Goal: Task Accomplishment & Management: Manage account settings

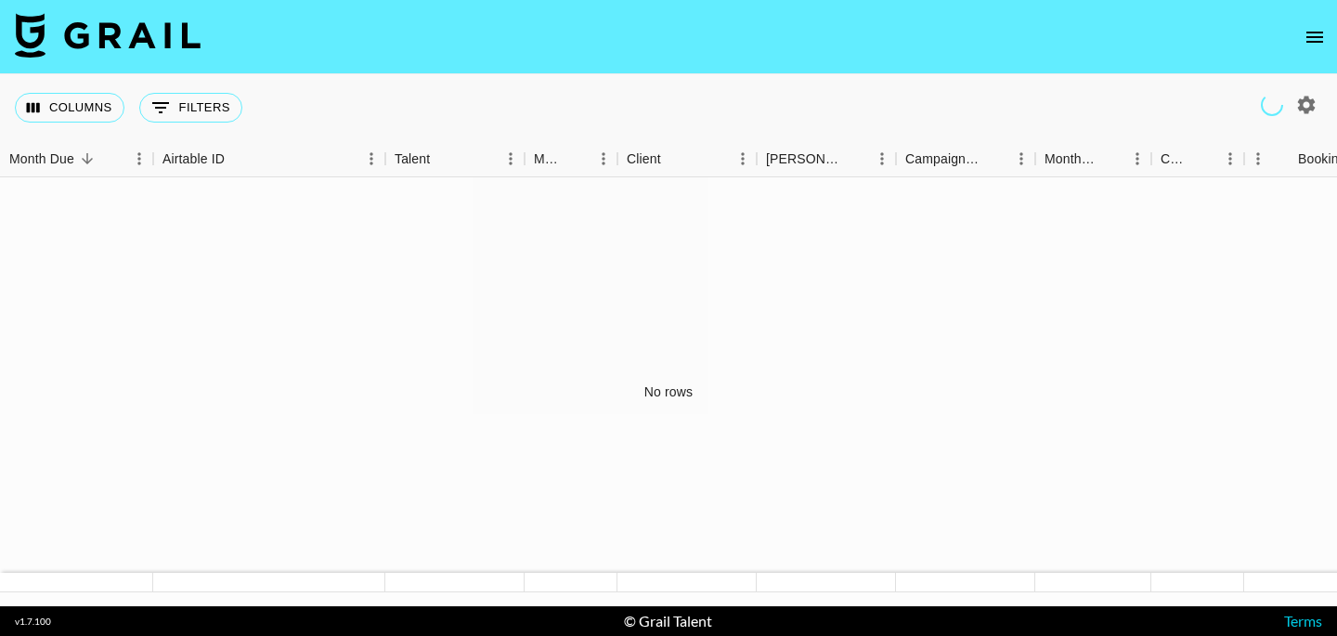
click at [1330, 33] on button "open drawer" at bounding box center [1314, 37] width 37 height 37
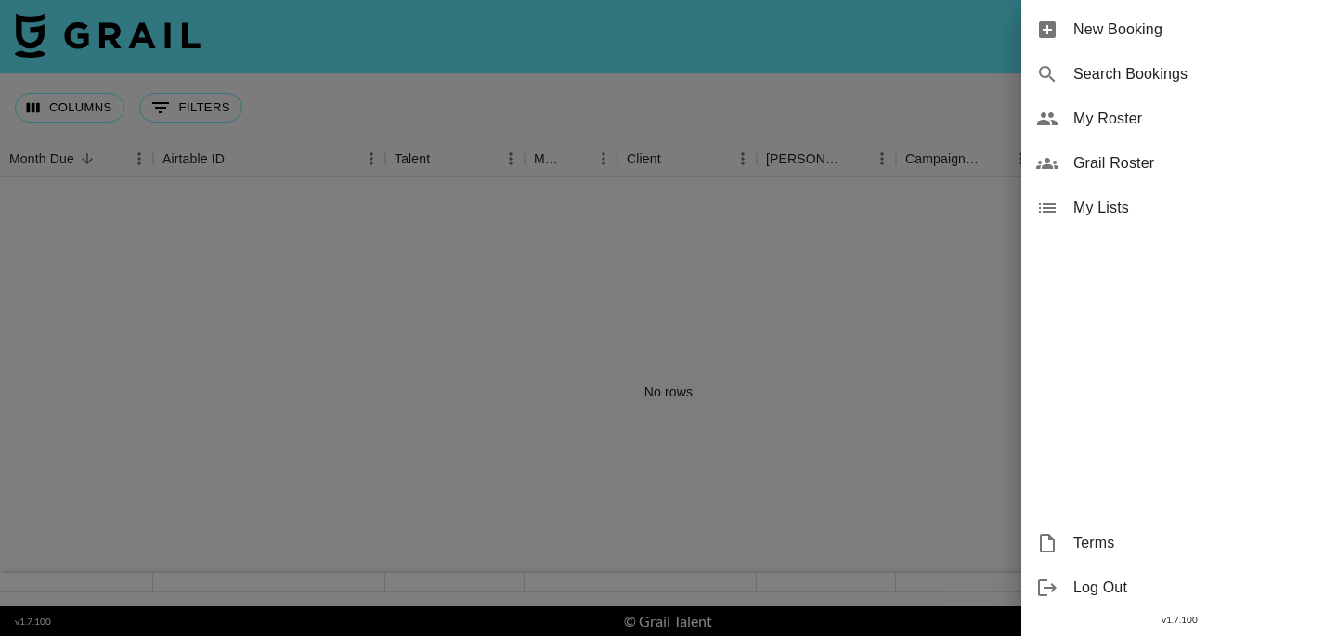
click at [1182, 132] on div "My Roster" at bounding box center [1180, 119] width 316 height 45
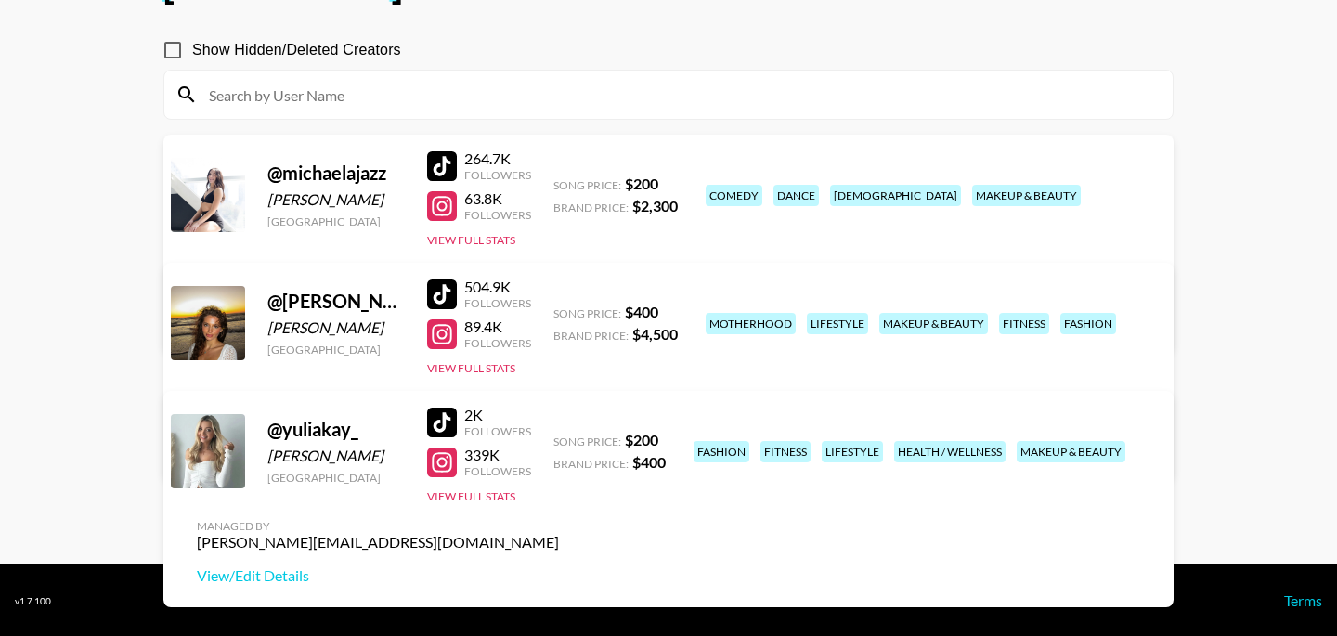
scroll to position [150, 0]
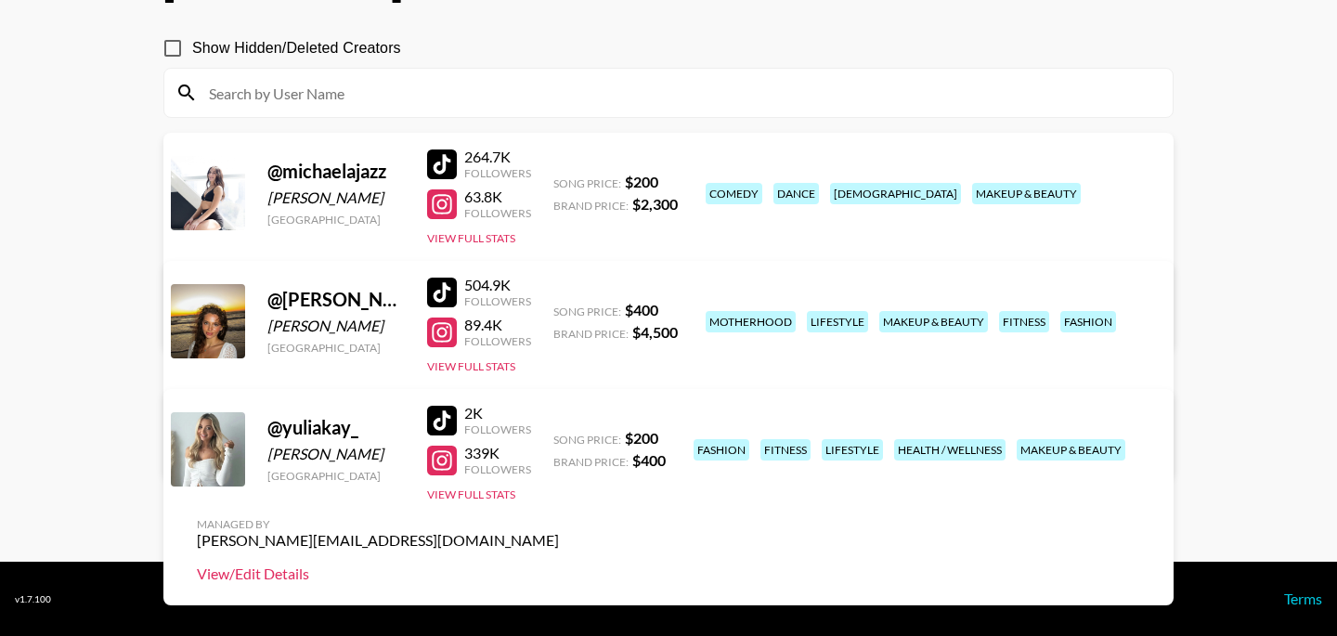
click at [559, 565] on link "View/Edit Details" at bounding box center [378, 574] width 362 height 19
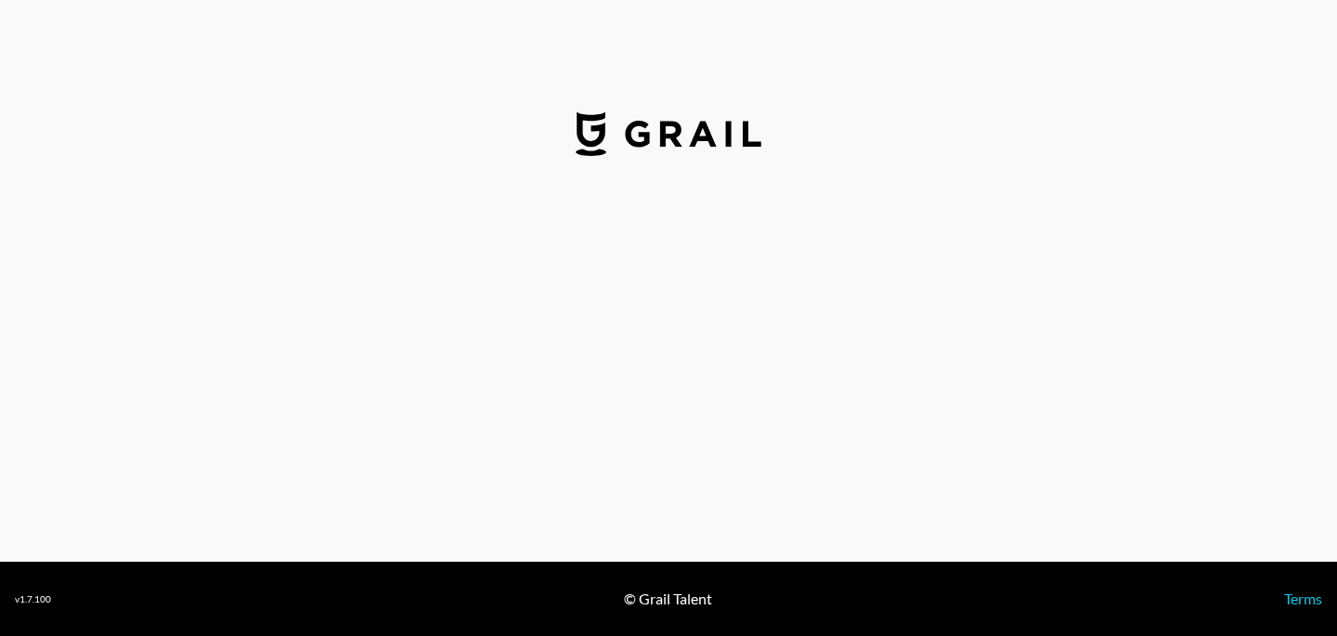
select select "USD"
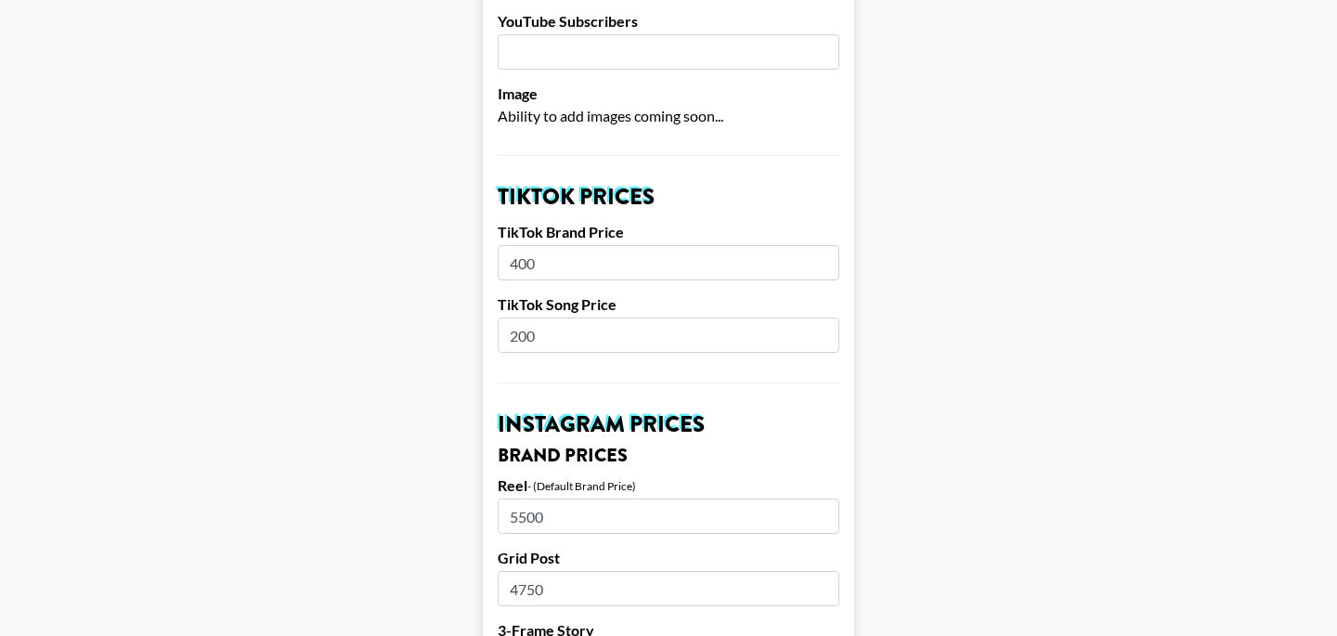
scroll to position [532, 0]
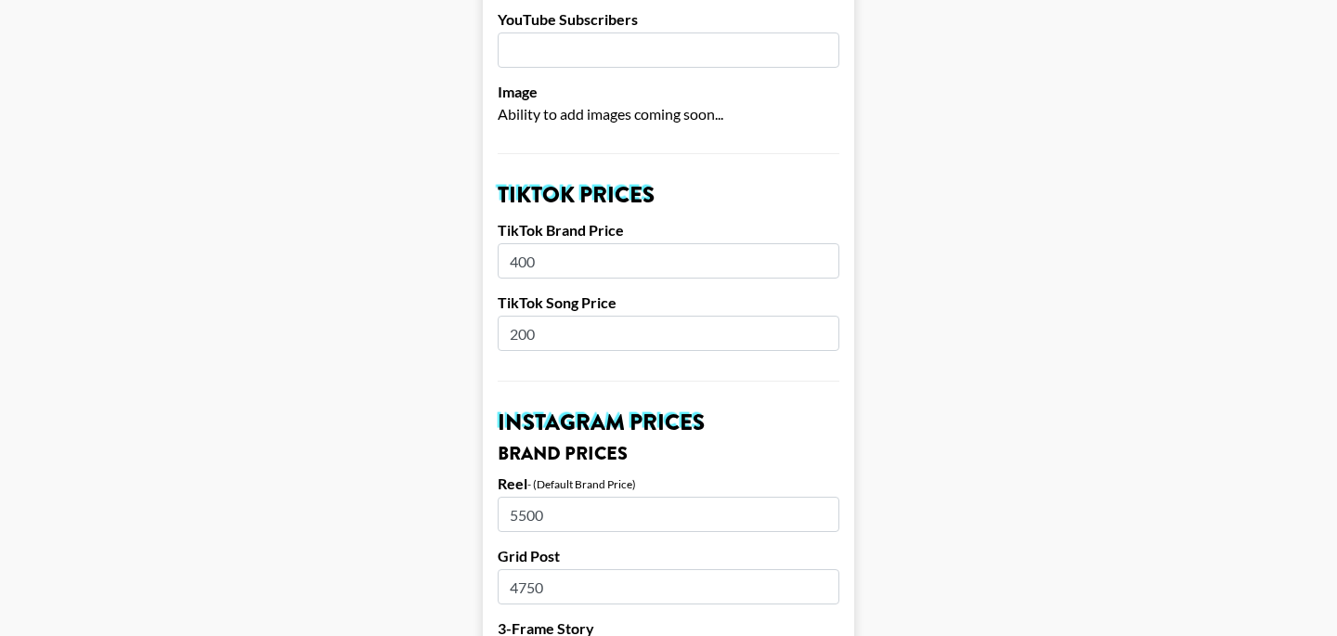
click at [629, 246] on input "400" at bounding box center [669, 260] width 342 height 35
type input "0"
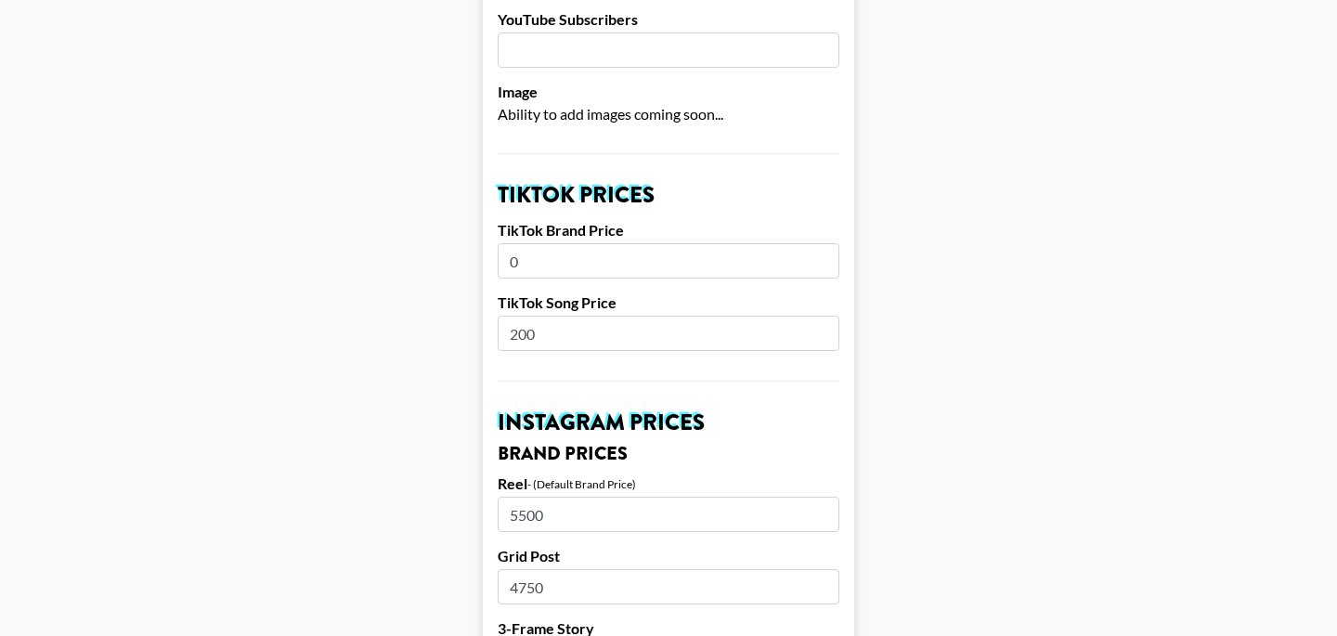
click at [621, 316] on input "200" at bounding box center [669, 333] width 342 height 35
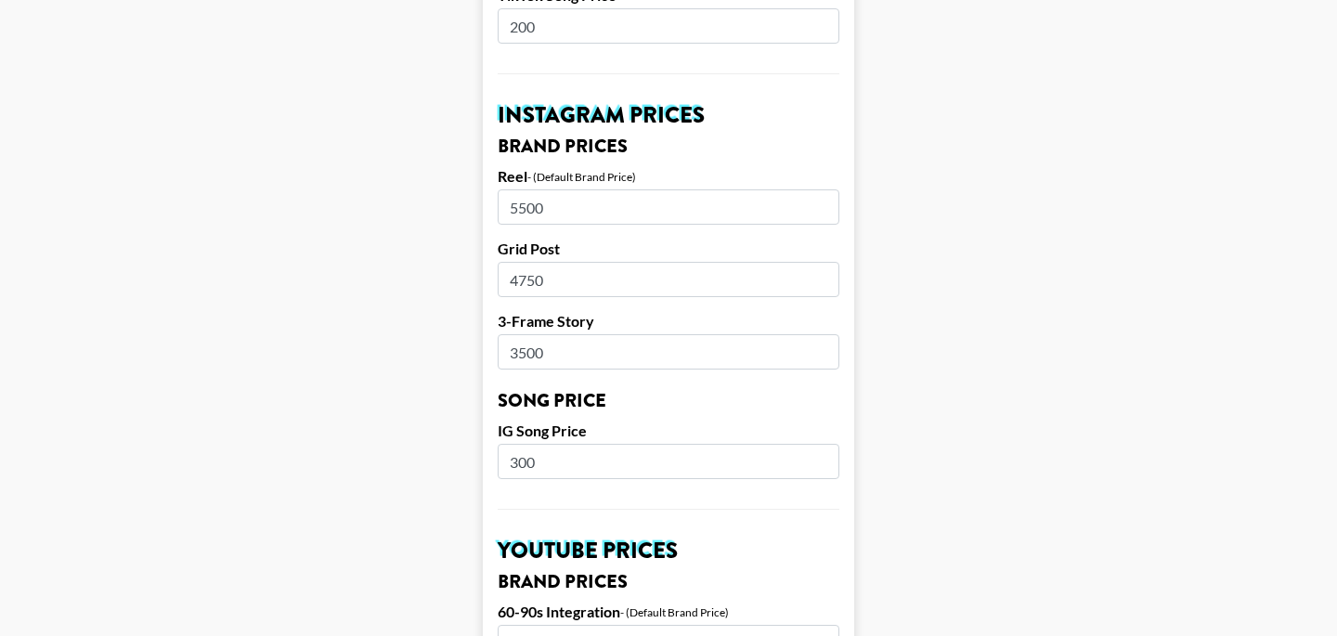
scroll to position [852, 0]
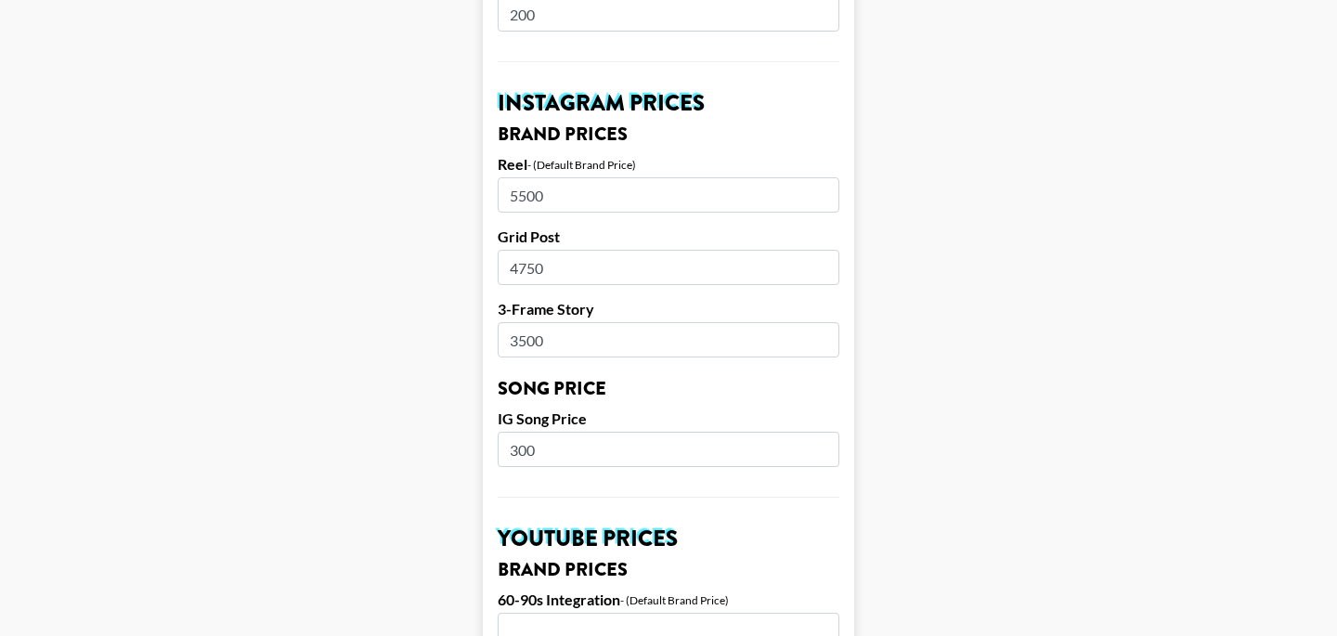
click at [616, 177] on input "5500" at bounding box center [669, 194] width 342 height 35
type input "5000"
click at [811, 250] on input "4750" at bounding box center [669, 267] width 342 height 35
type input "4"
type input "4250"
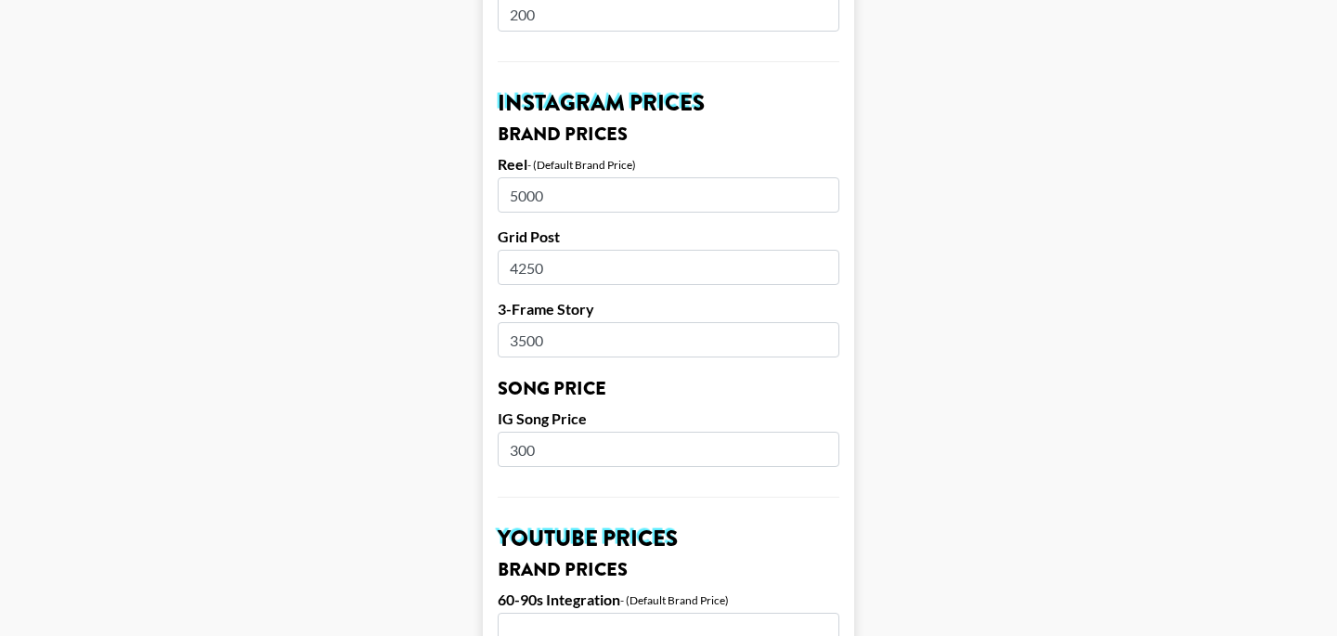
click at [637, 322] on input "3500" at bounding box center [669, 339] width 342 height 35
type input "3"
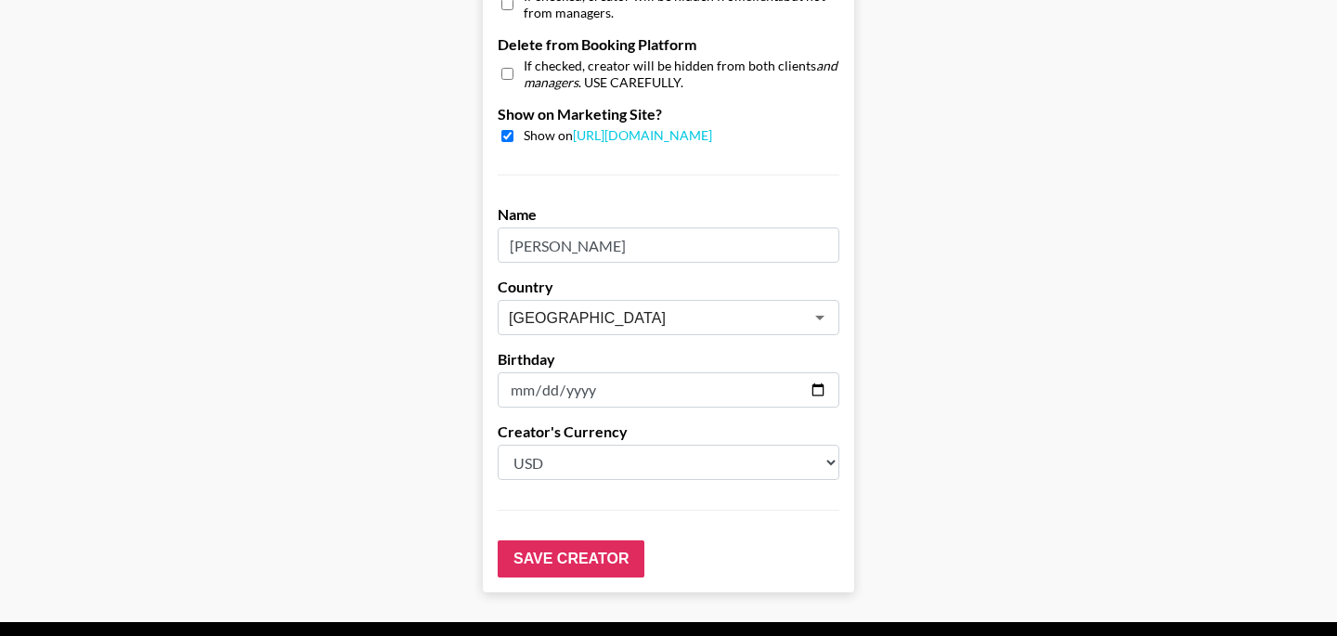
scroll to position [1883, 0]
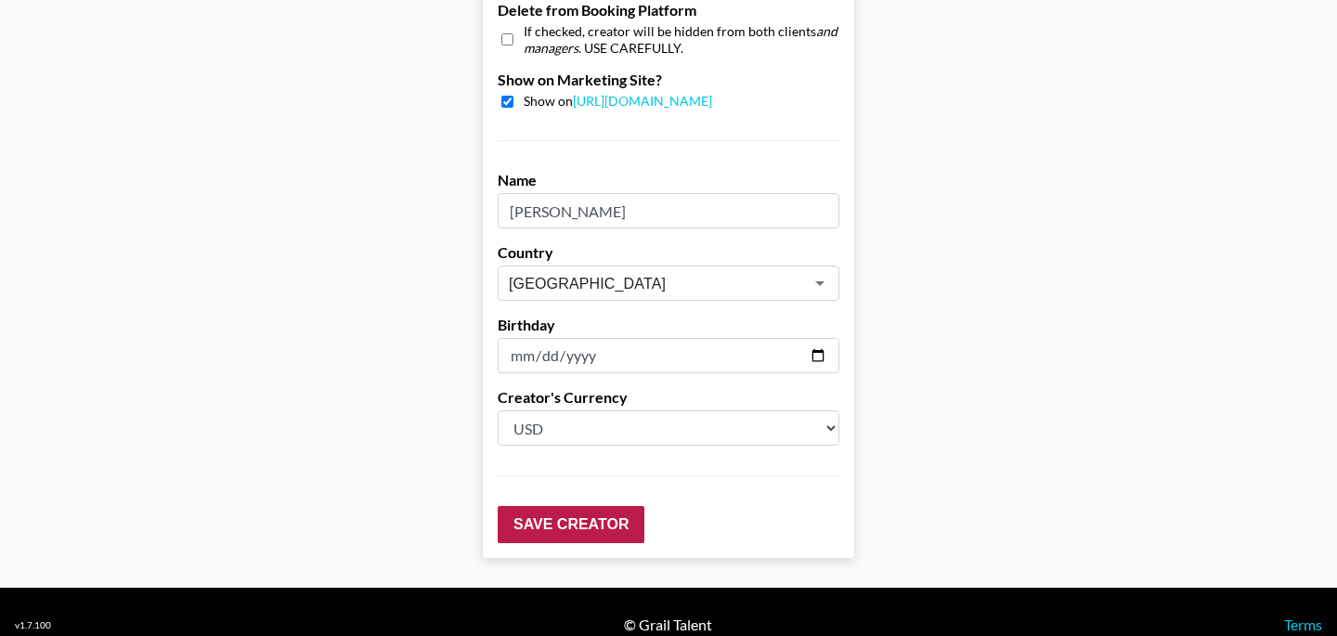
type input "2000"
click at [554, 506] on input "Save Creator" at bounding box center [571, 524] width 147 height 37
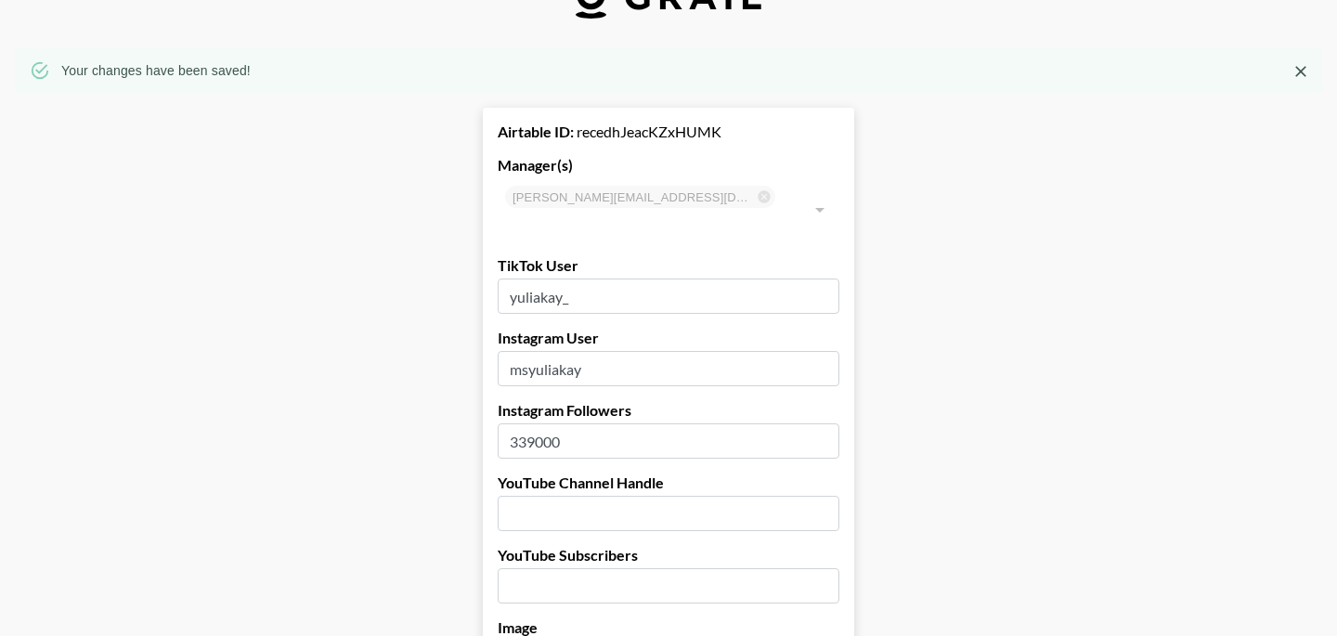
scroll to position [0, 0]
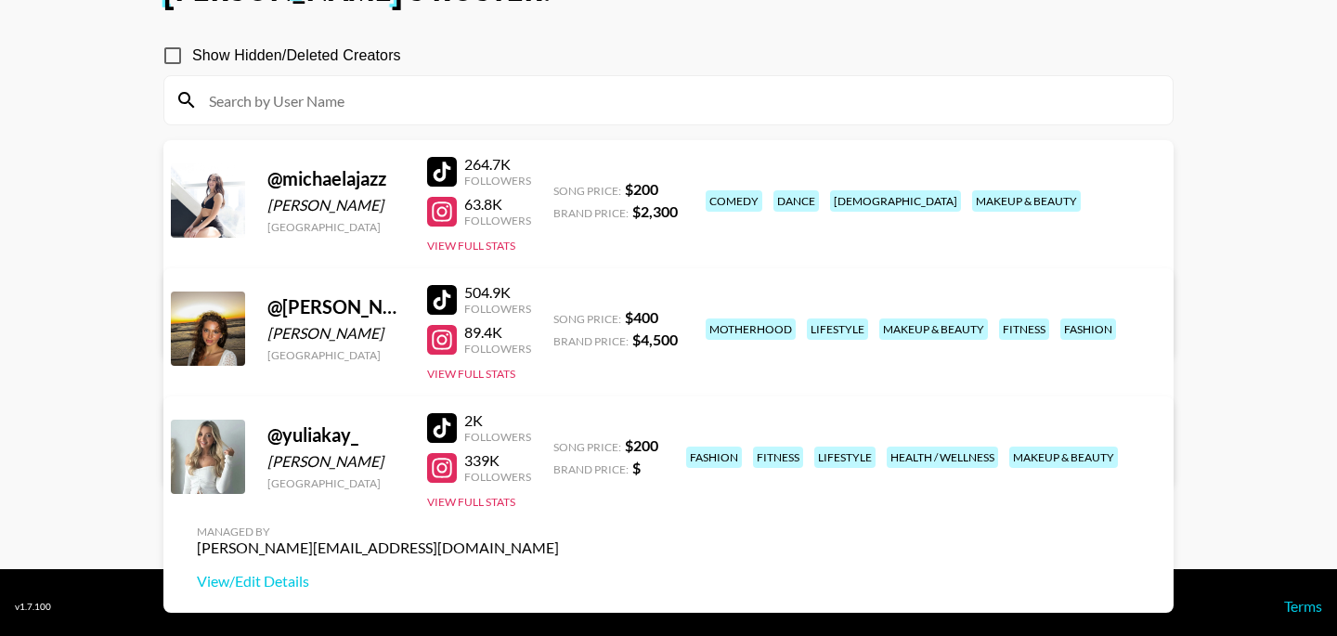
scroll to position [150, 0]
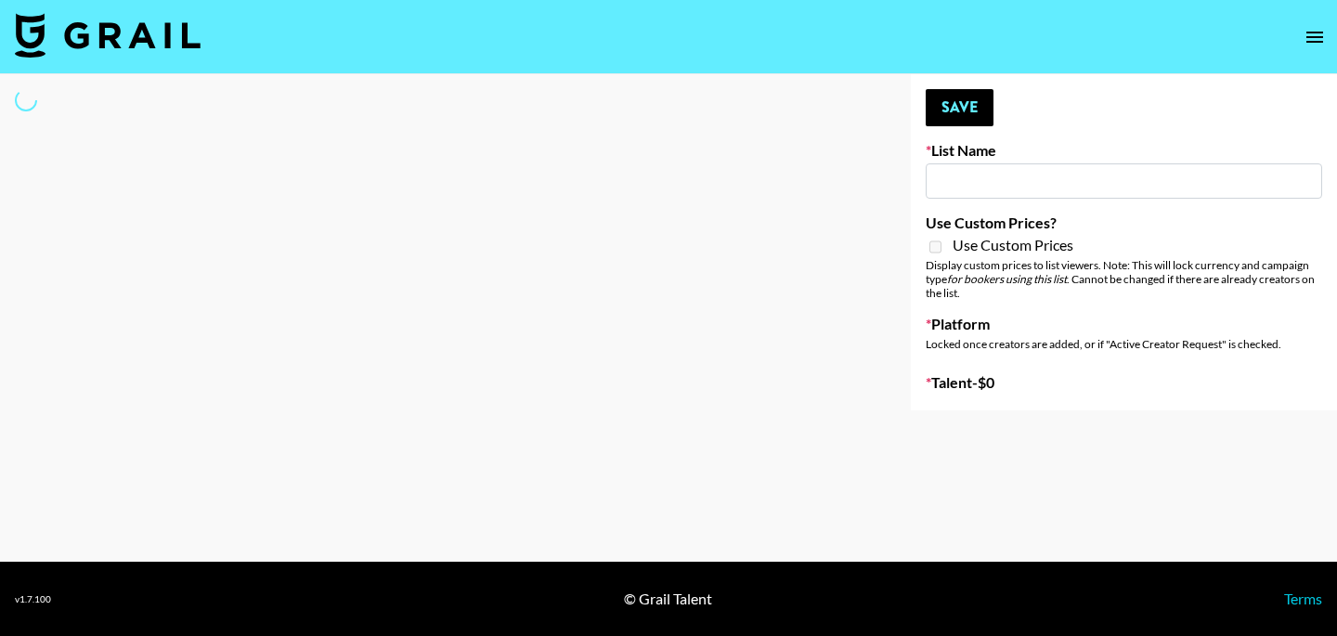
click at [970, 183] on input at bounding box center [1124, 180] width 397 height 35
type input "Dime Beauty"
checkbox input "true"
select select "Brand"
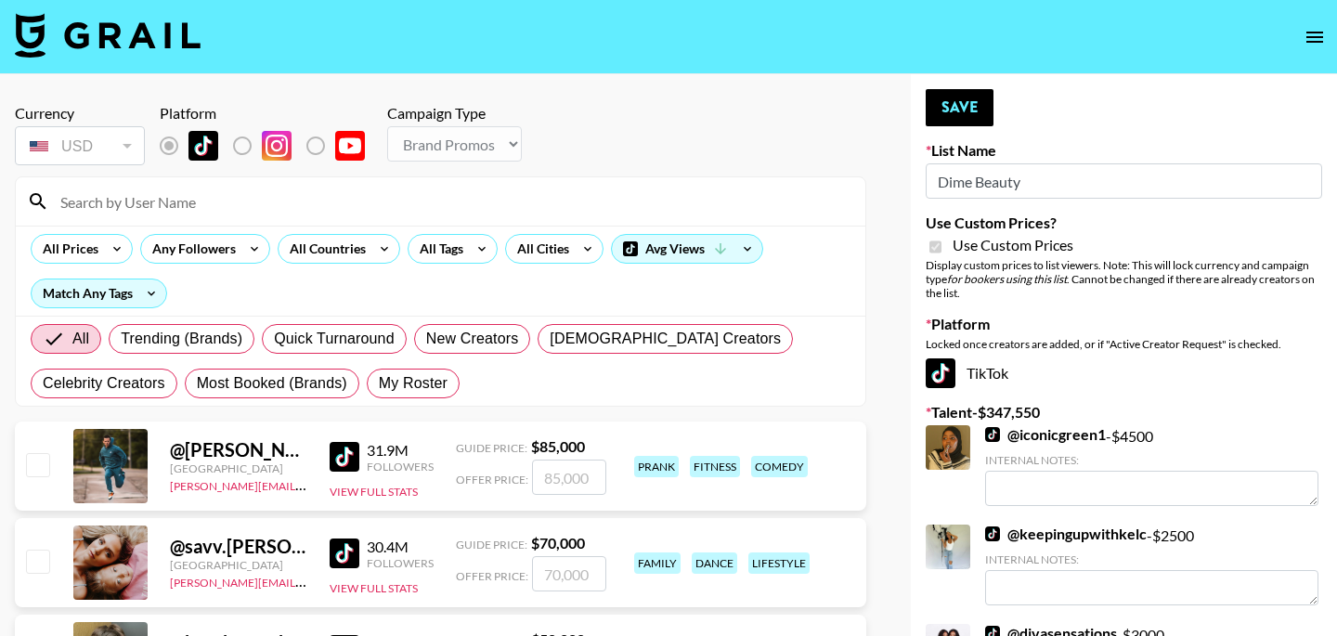
click at [222, 200] on input at bounding box center [451, 202] width 805 height 30
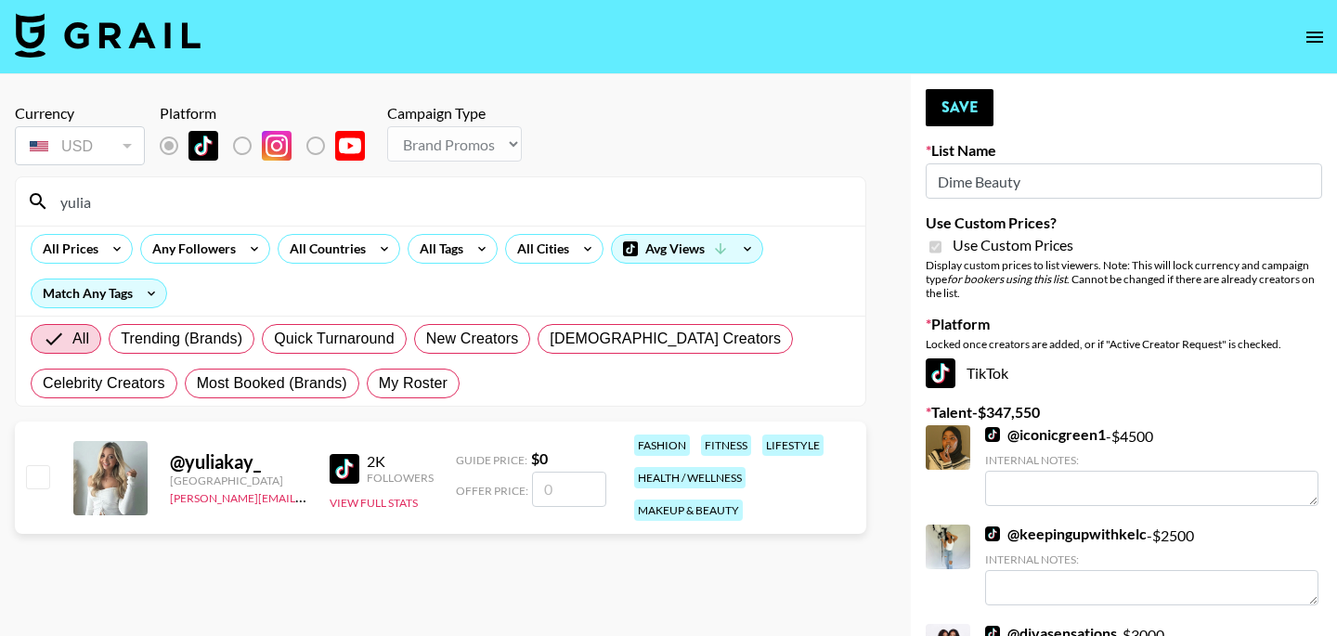
type input "yulia"
click at [33, 479] on input "checkbox" at bounding box center [37, 476] width 22 height 22
checkbox input "false"
click at [561, 486] on input "number" at bounding box center [569, 489] width 74 height 35
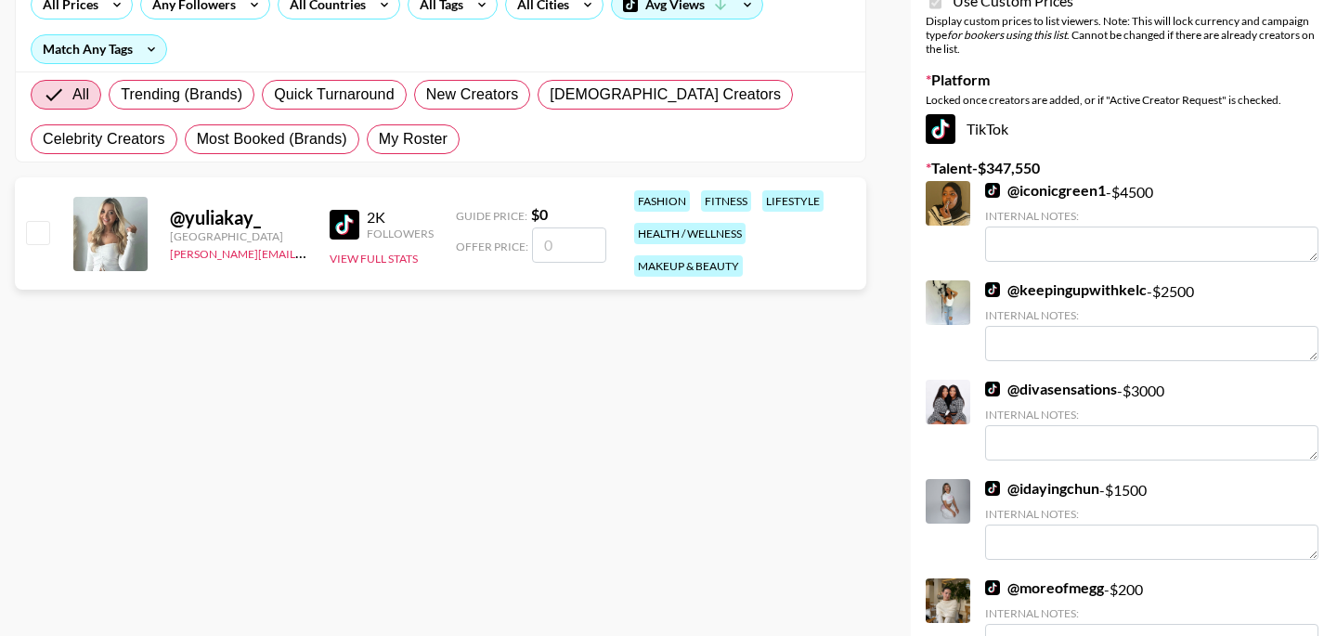
scroll to position [258, 0]
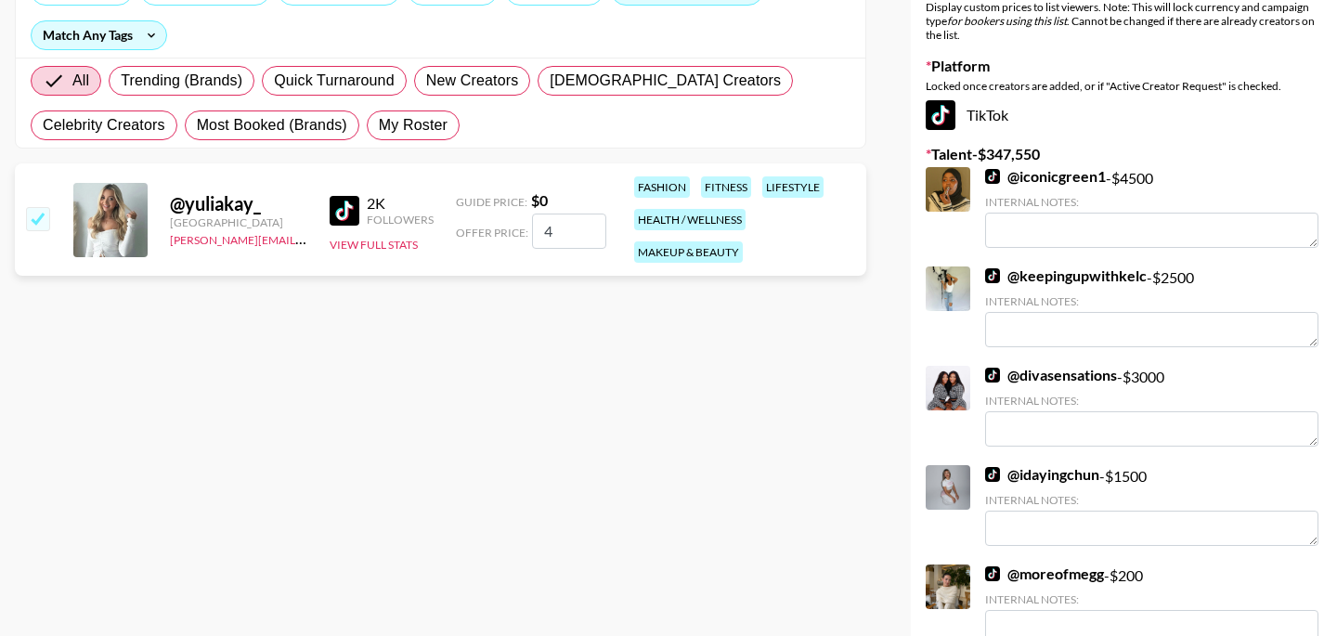
type input "40"
checkbox input "true"
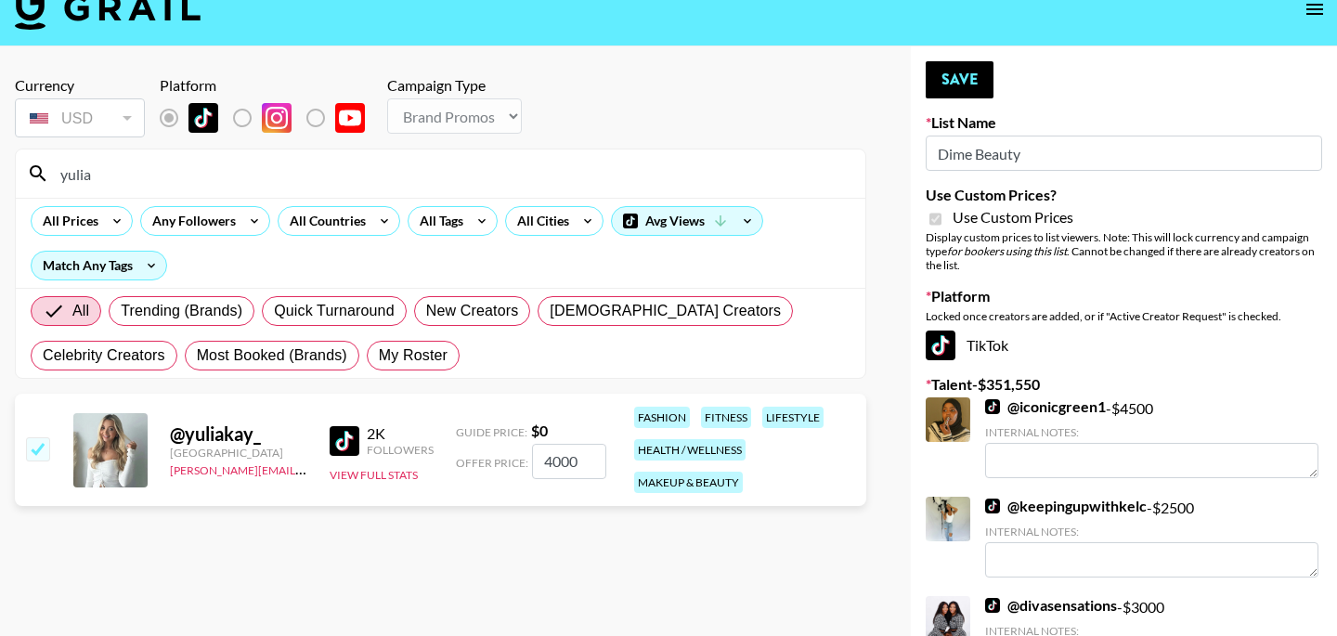
scroll to position [0, 0]
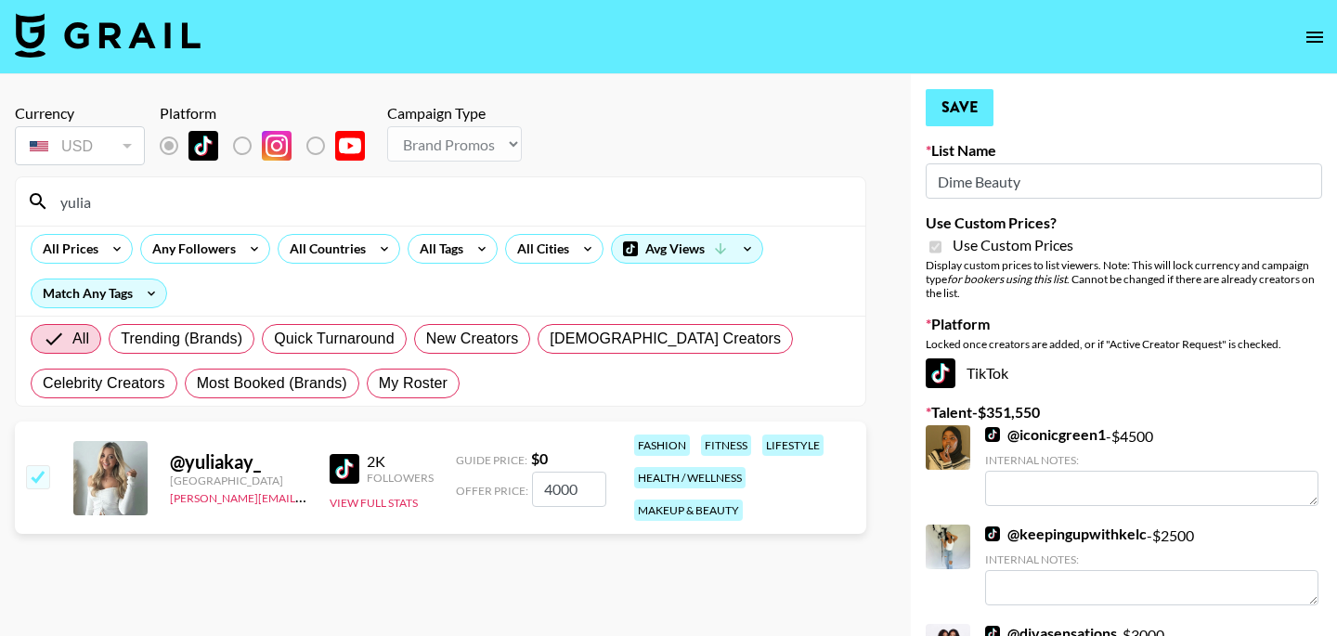
type input "4000"
click at [965, 116] on button "Save" at bounding box center [960, 107] width 68 height 37
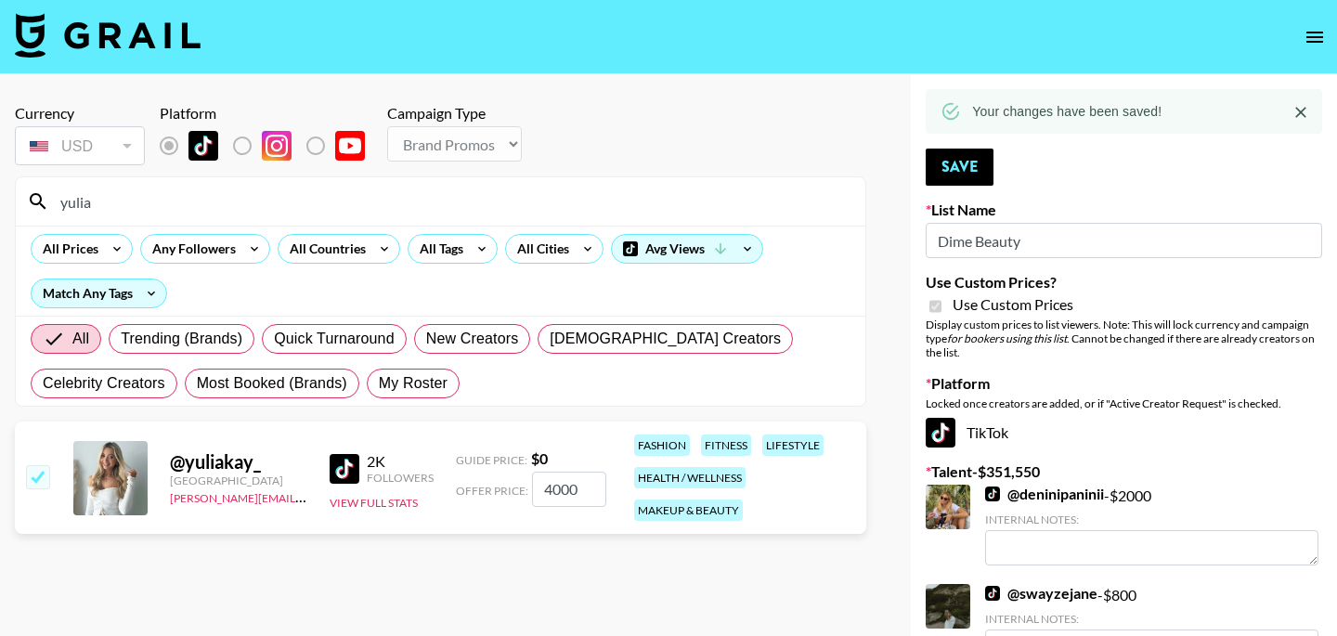
click at [201, 208] on input "yulia" at bounding box center [451, 202] width 805 height 30
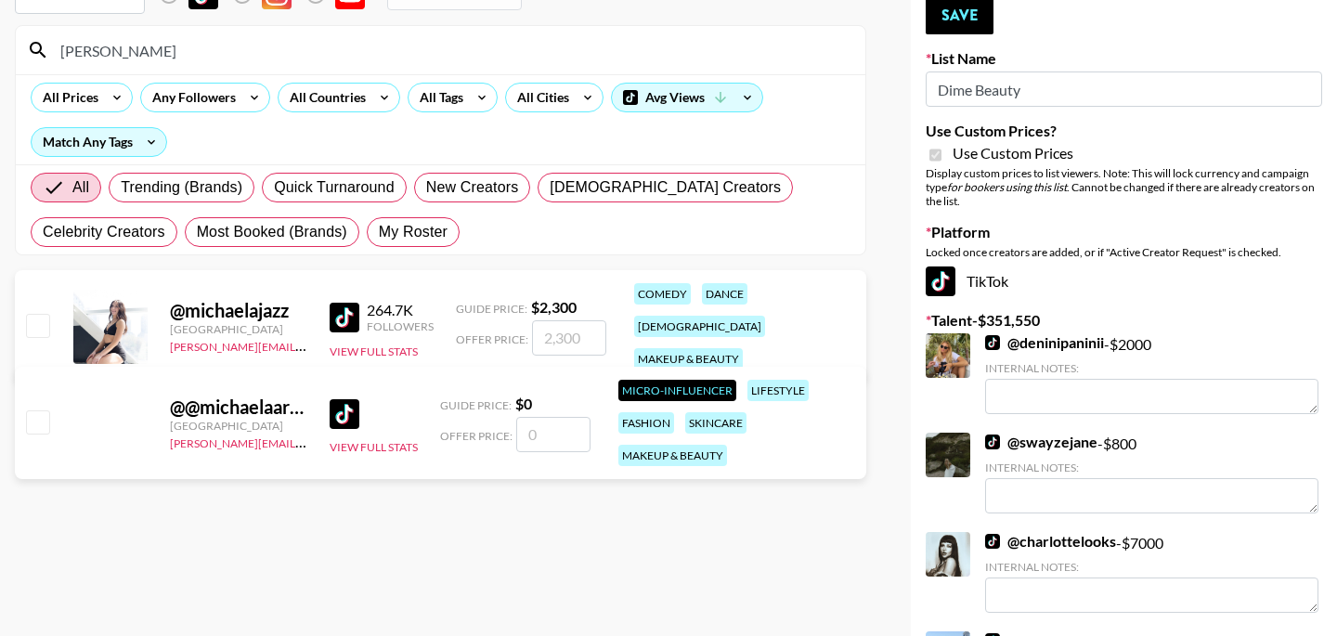
scroll to position [172, 0]
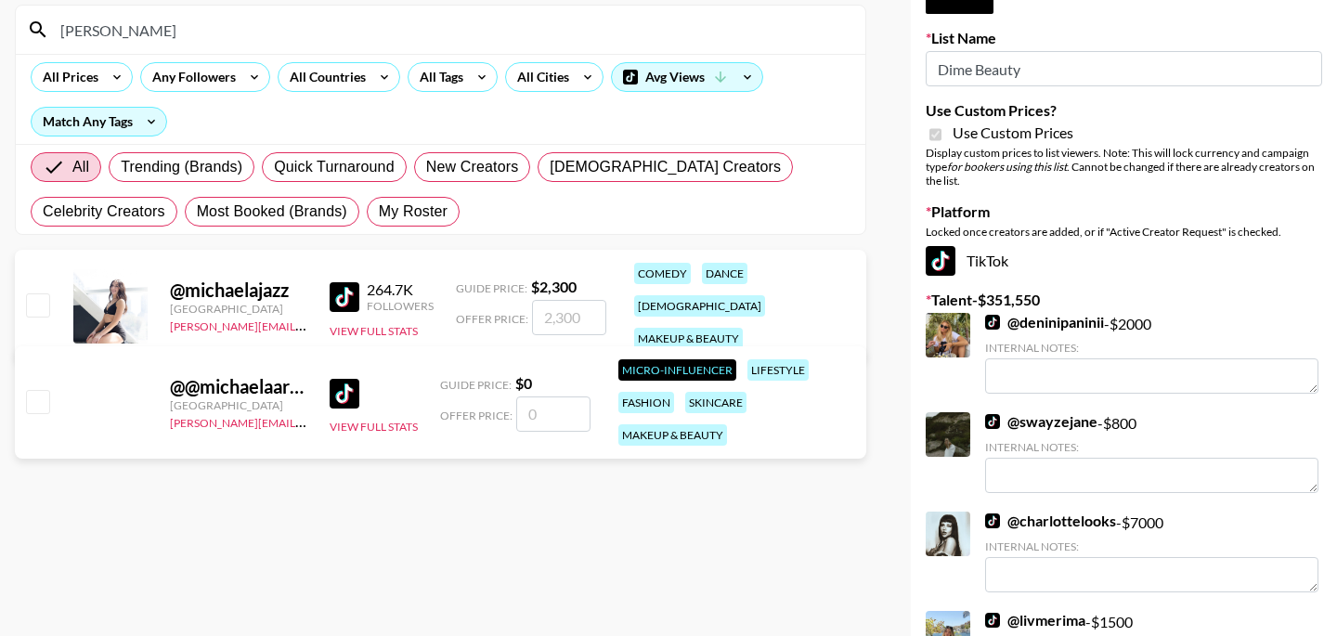
type input "michaela"
click at [562, 311] on input "number" at bounding box center [569, 317] width 74 height 35
type input "230"
checkbox input "true"
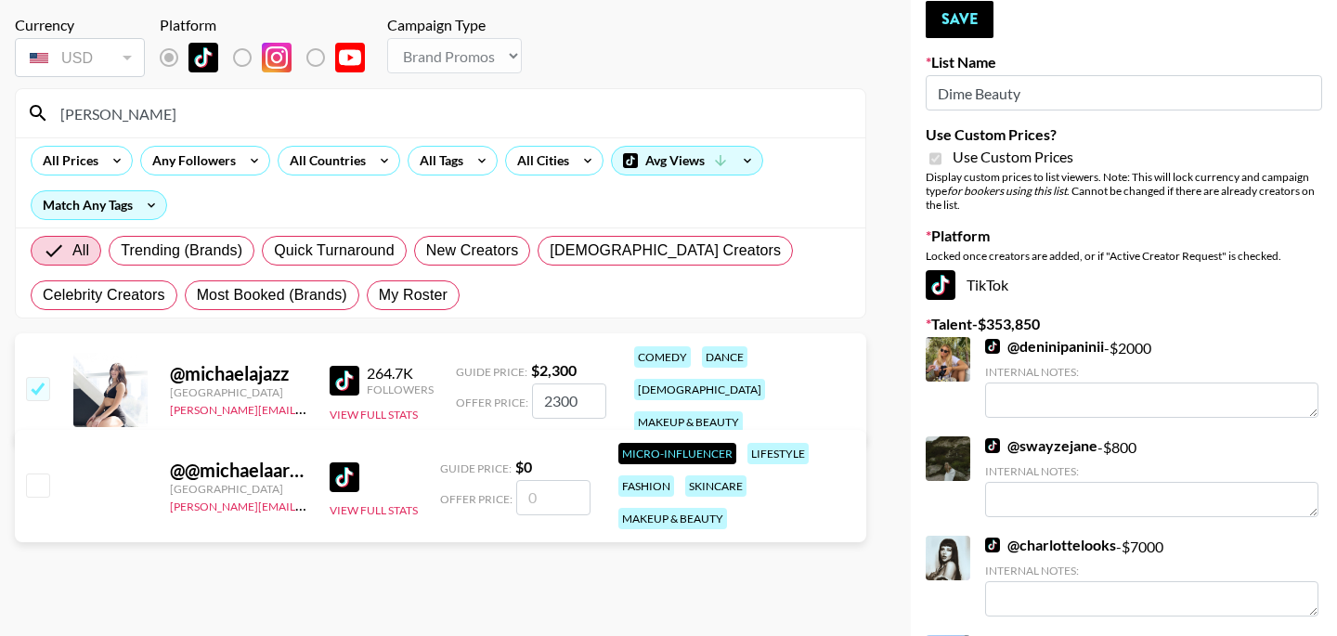
scroll to position [0, 0]
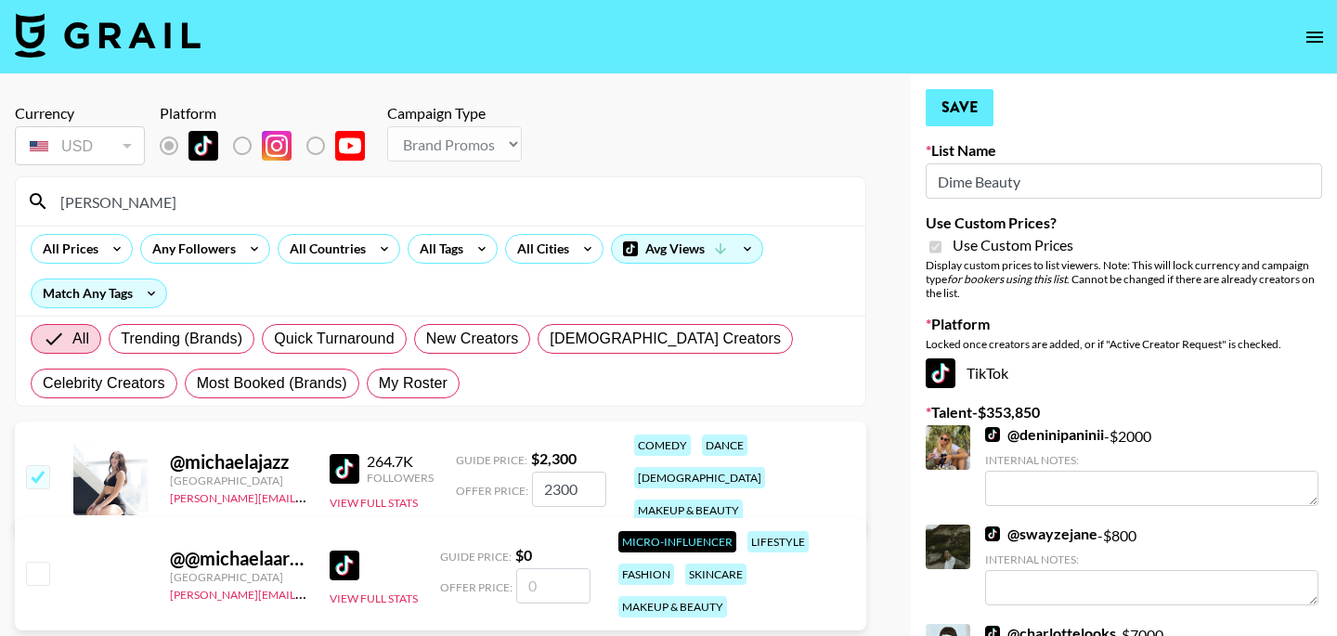
type input "2300"
click at [961, 106] on button "Save" at bounding box center [960, 107] width 68 height 37
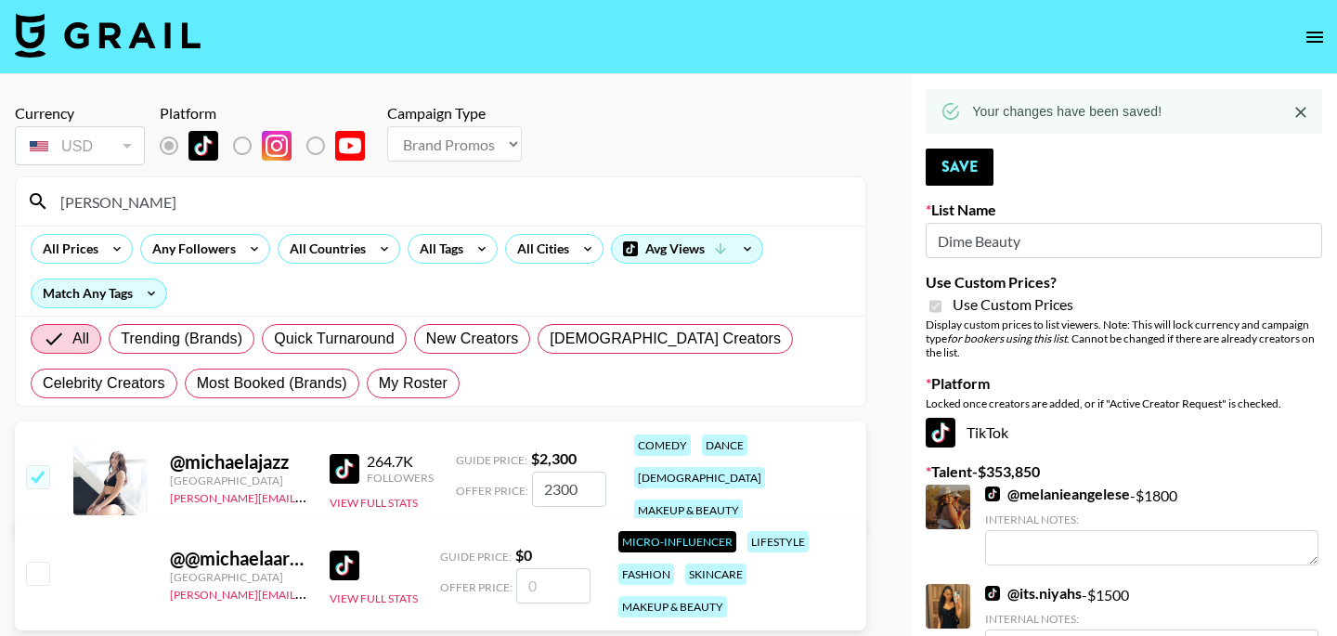
click at [359, 205] on input "michaela" at bounding box center [451, 202] width 805 height 30
type input "m"
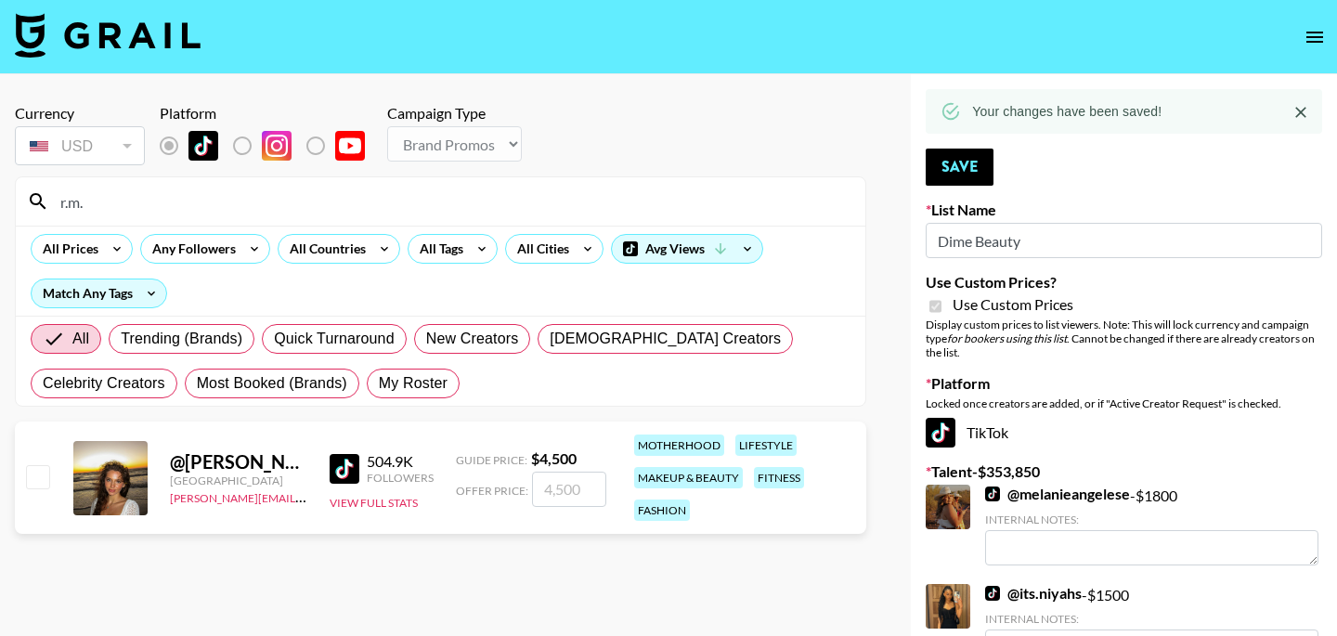
type input "r.m."
click at [566, 492] on input "number" at bounding box center [569, 489] width 74 height 35
type input "45"
checkbox input "true"
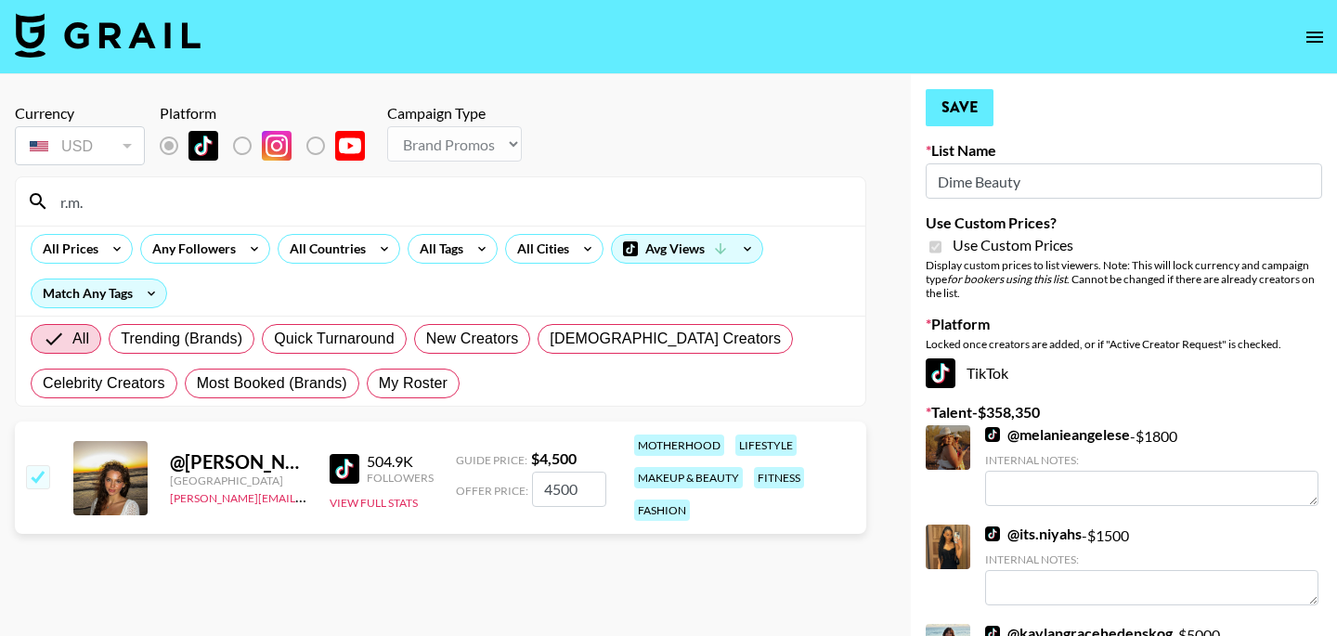
type input "4500"
click at [974, 116] on button "Save" at bounding box center [960, 107] width 68 height 37
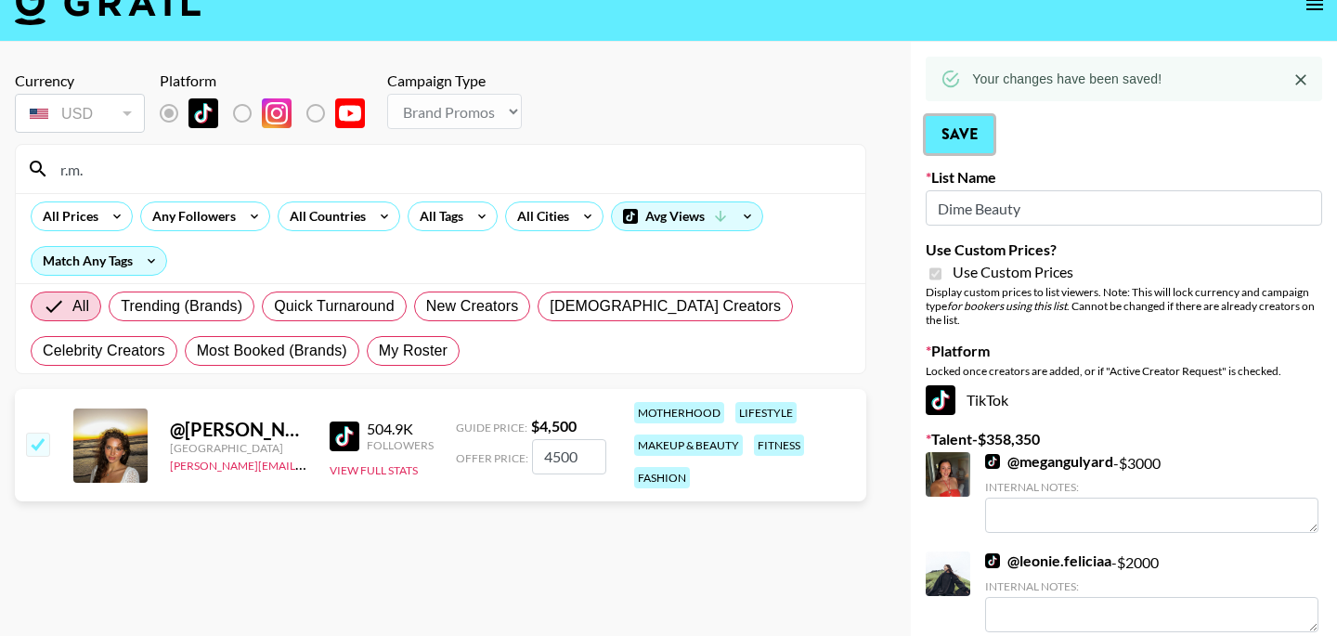
scroll to position [32, 0]
click at [1301, 73] on icon "Close" at bounding box center [1301, 81] width 19 height 19
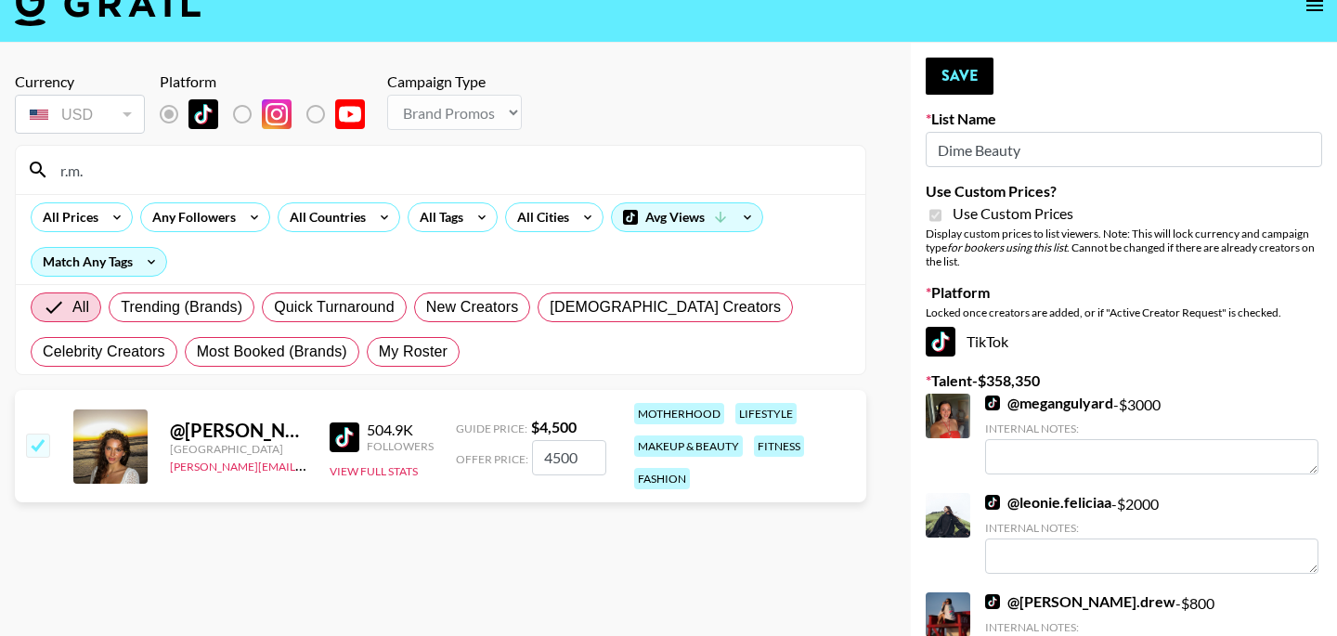
click at [791, 113] on div "Currency USD USD ​ Platform Campaign Type Choose Type... Song Promos Brand Prom…" at bounding box center [441, 104] width 852 height 65
click at [297, 170] on input "r.m." at bounding box center [451, 170] width 805 height 30
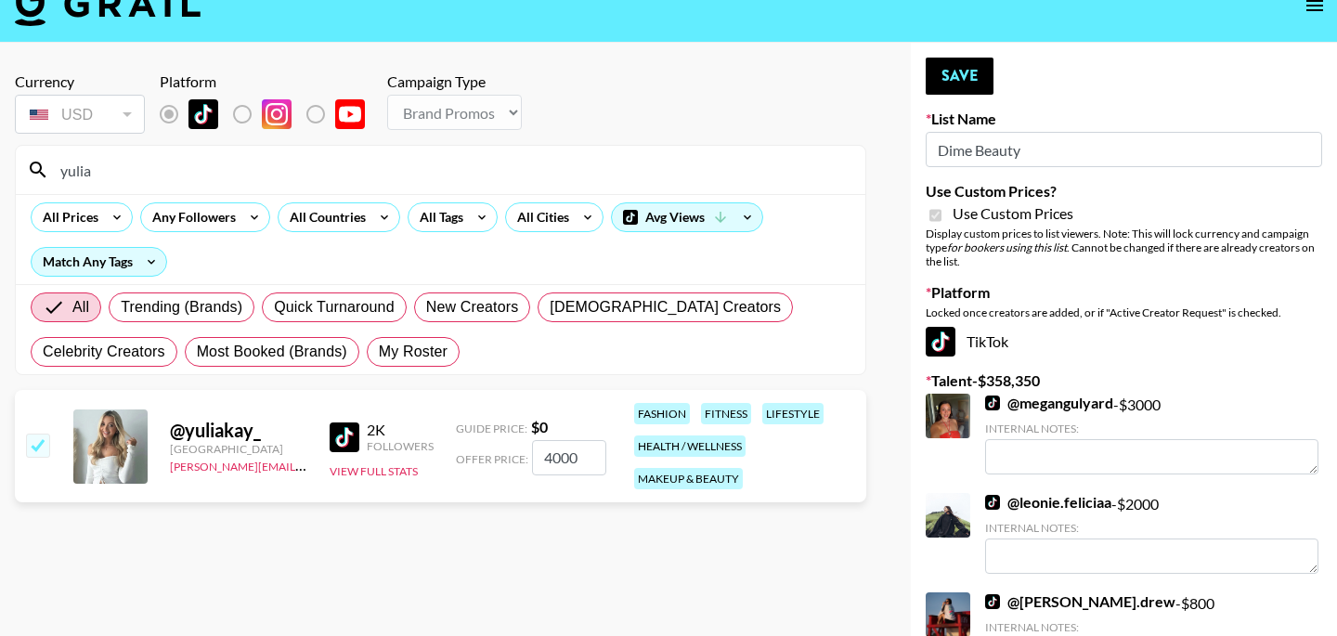
type input "yulia"
click at [580, 461] on input "4000" at bounding box center [569, 457] width 74 height 35
checkbox input "false"
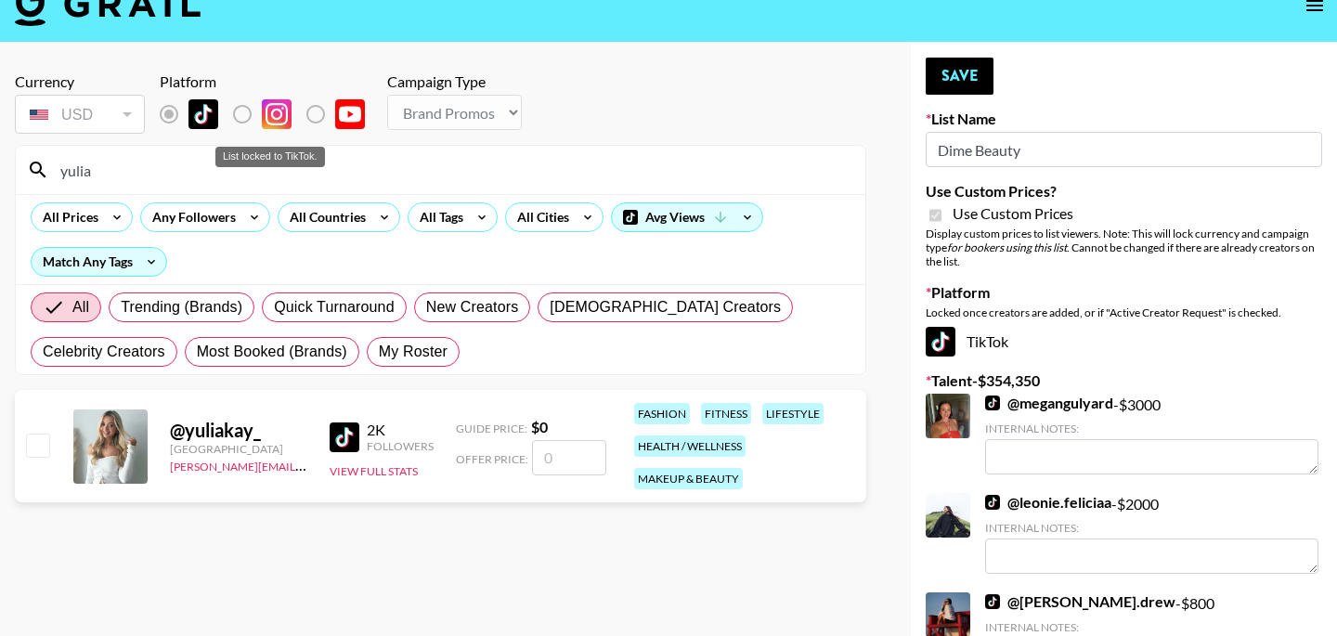
click at [245, 112] on label "List locked to TikTok." at bounding box center [257, 114] width 69 height 39
click at [243, 113] on label "List locked to TikTok." at bounding box center [257, 114] width 69 height 39
click at [164, 166] on input "yulia" at bounding box center [451, 170] width 805 height 30
click at [234, 117] on label "List locked to TikTok." at bounding box center [257, 114] width 69 height 39
click at [244, 116] on label "List locked to TikTok." at bounding box center [257, 114] width 69 height 39
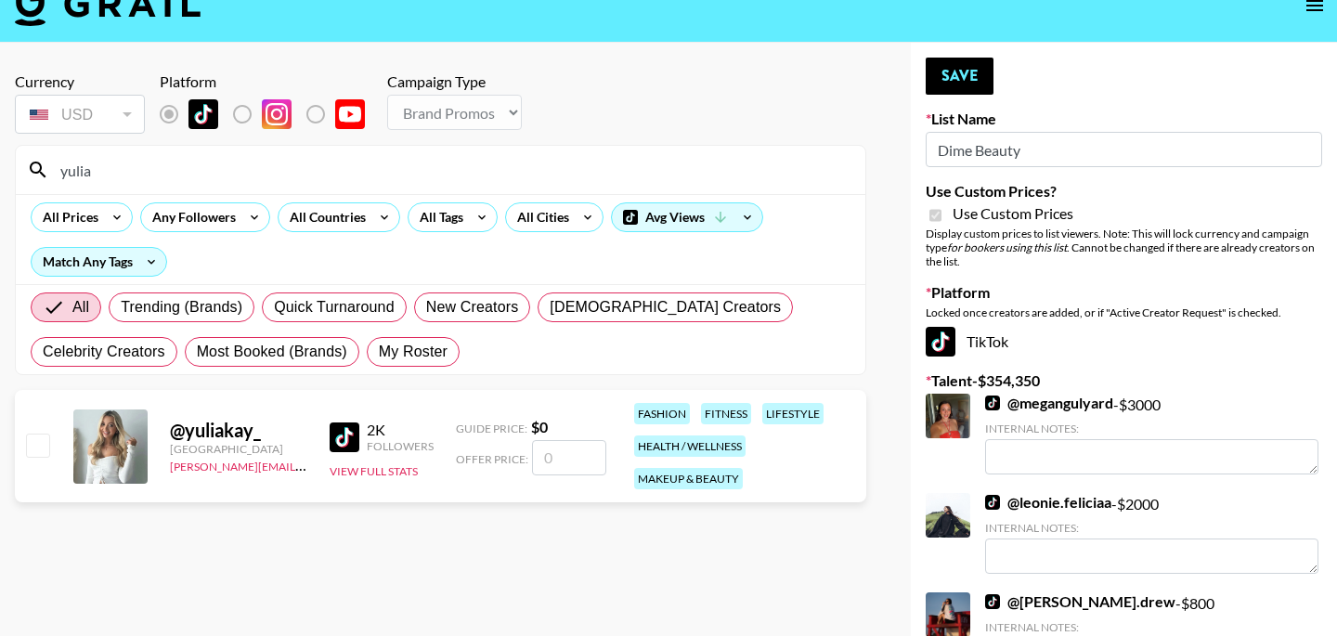
click at [548, 474] on input "number" at bounding box center [569, 457] width 74 height 35
type input "3"
checkbox input "true"
type input "3"
checkbox input "false"
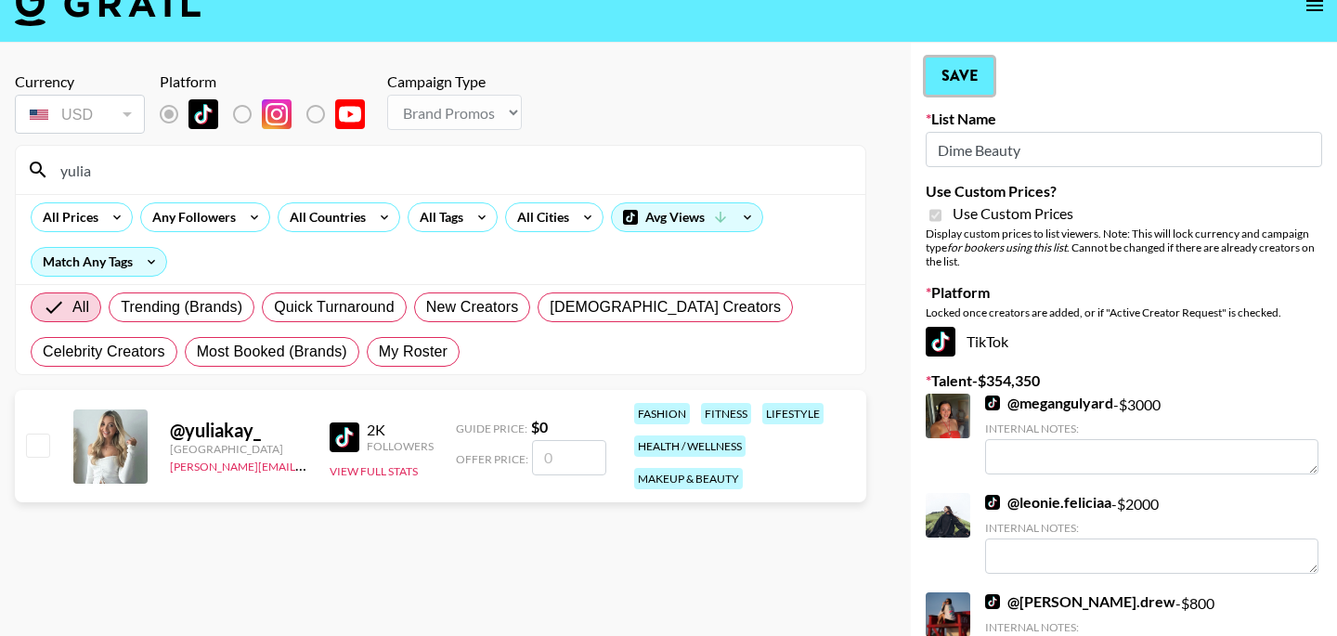
click at [969, 84] on button "Save" at bounding box center [960, 76] width 68 height 37
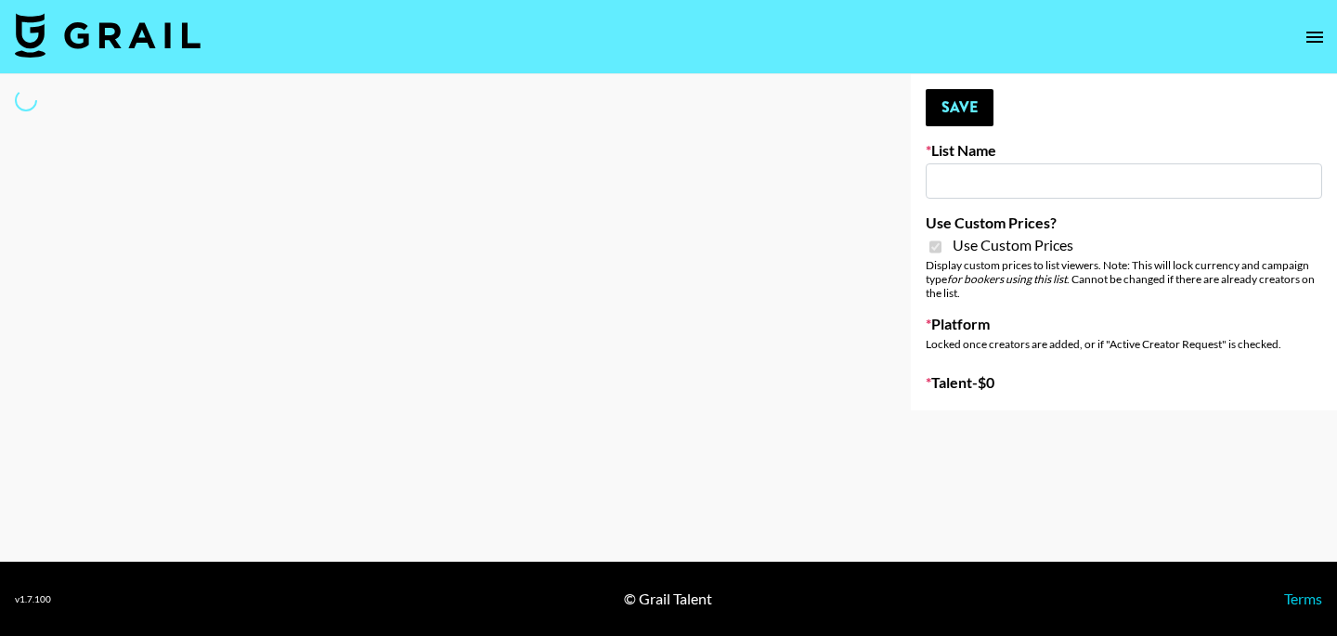
type input "ByHeart ([DATE])"
checkbox input "true"
select select "Brand"
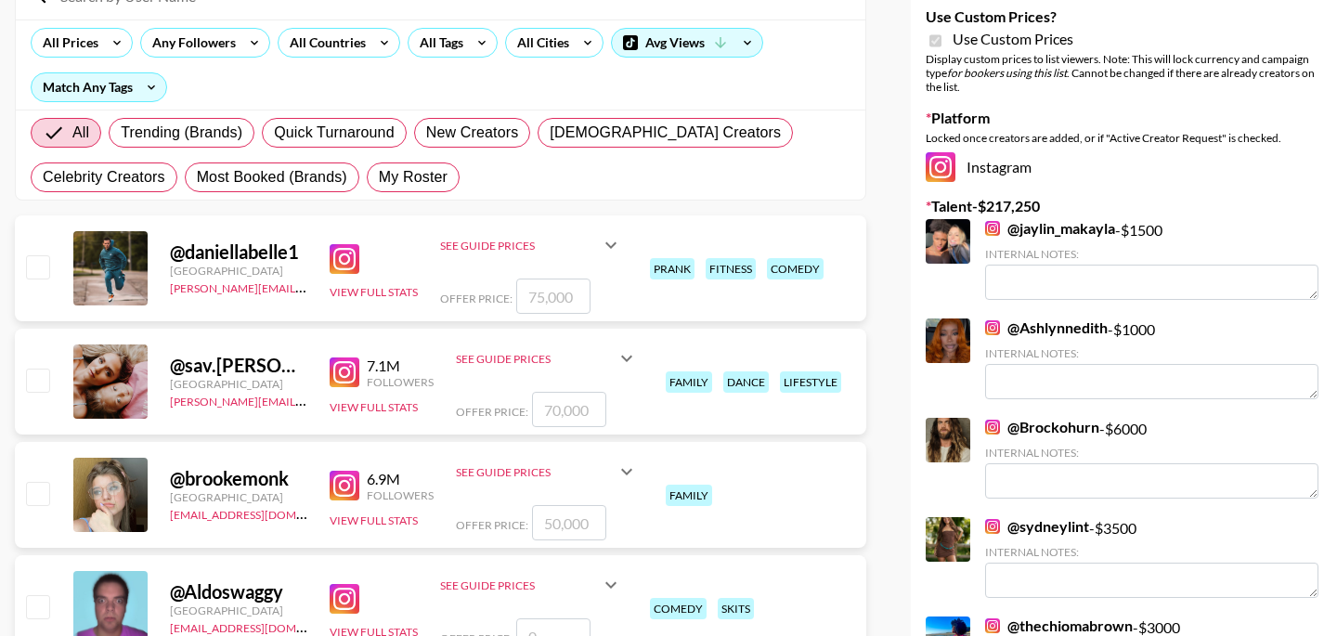
scroll to position [232, 0]
